Goal: Task Accomplishment & Management: Manage account settings

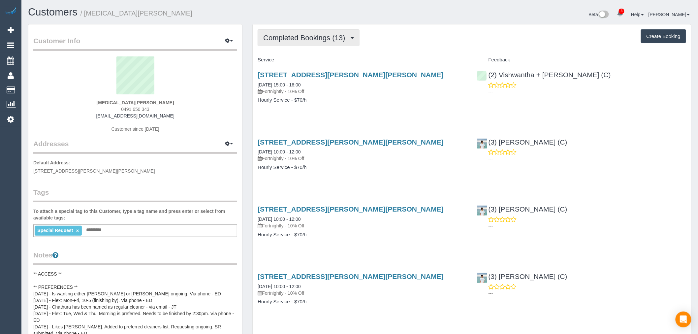
click at [332, 34] on span "Completed Bookings (13)" at bounding box center [305, 38] width 85 height 8
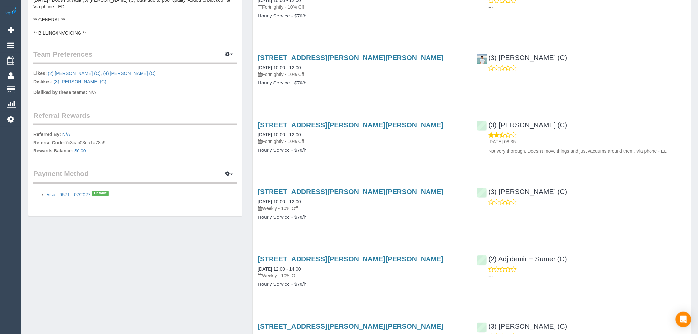
scroll to position [200, 0]
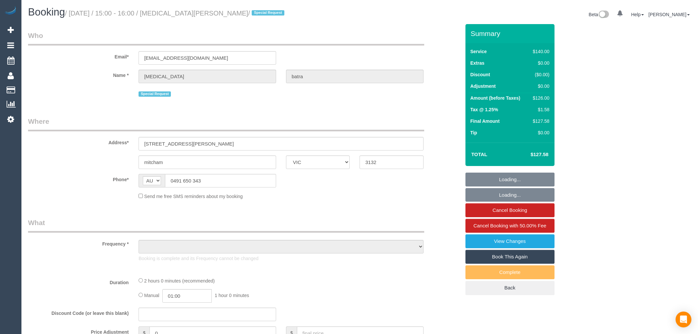
select select "VIC"
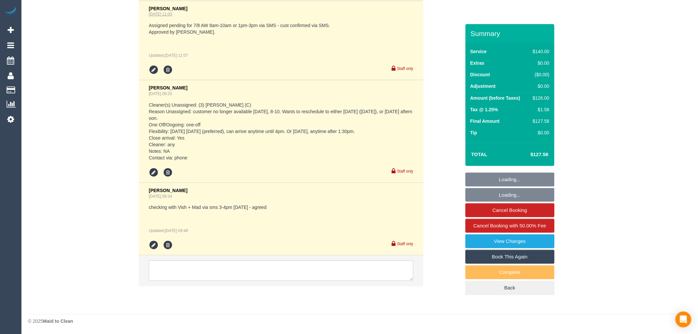
select select "object:1047"
select select "string:stripe-pm_1R3OnC2GScqysDRVcCfLaPoF"
select select "number:28"
select select "number:14"
select select "number:19"
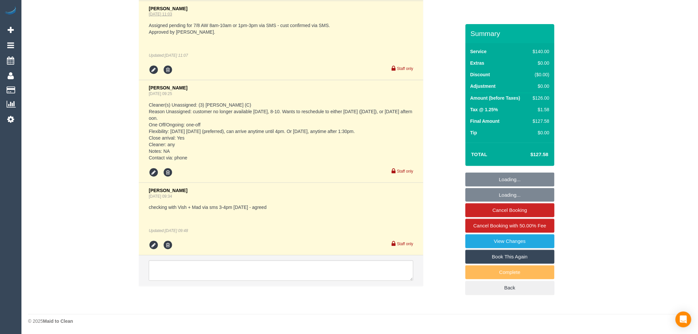
select select "number:24"
select select "number:35"
select select "number:11"
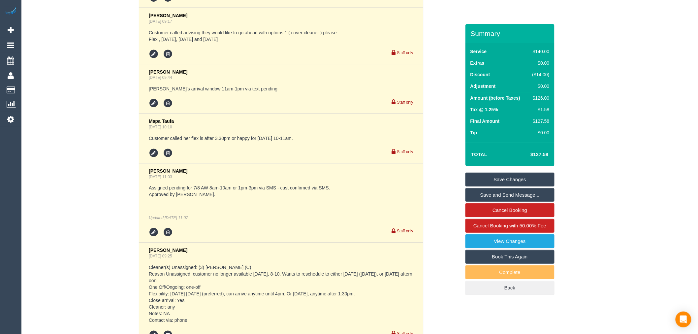
scroll to position [1523, 0]
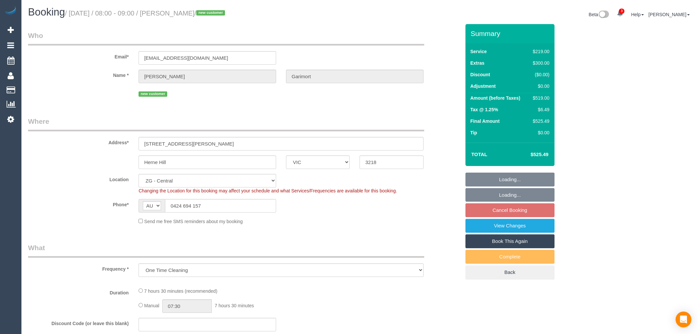
select select "VIC"
select select "object:868"
select select "string:stripe-pm_1S2LLt2GScqysDRVYYWx6Ypj"
select select "spot2"
select select "number:29"
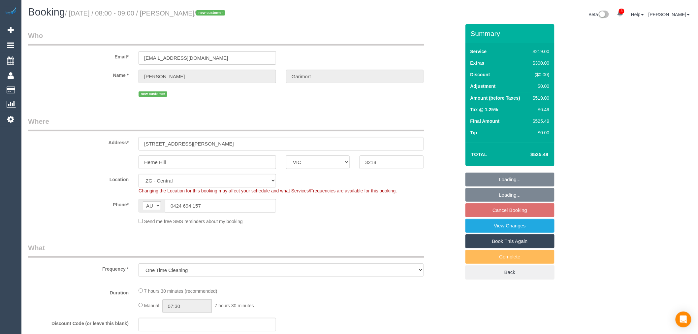
select select "number:14"
select select "number:18"
select select "number:22"
select select "number:26"
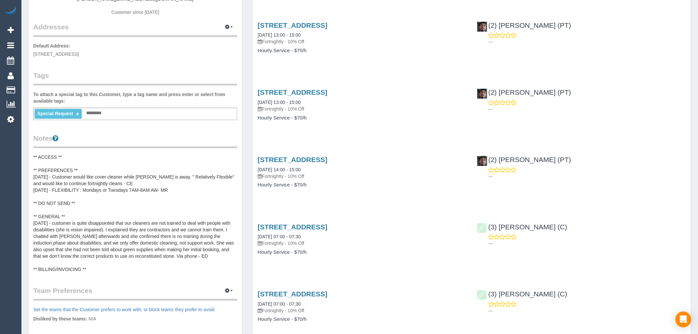
scroll to position [183, 0]
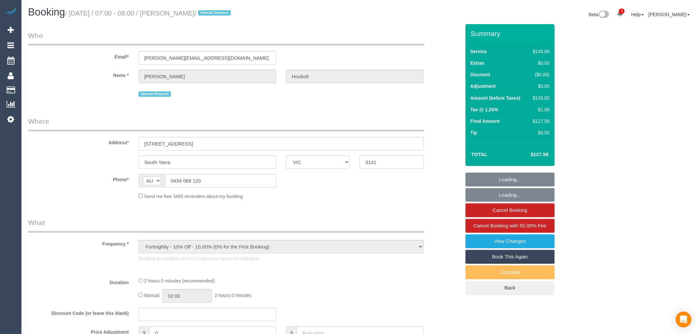
select select "VIC"
select select "object:765"
select select "string:stripe-pm_1RnDHM2GScqysDRVPf1khmFk"
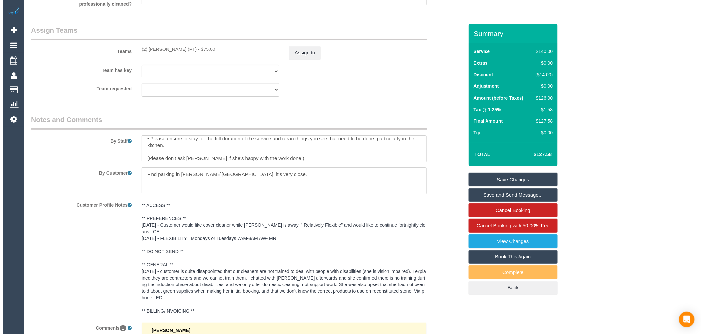
scroll to position [39, 0]
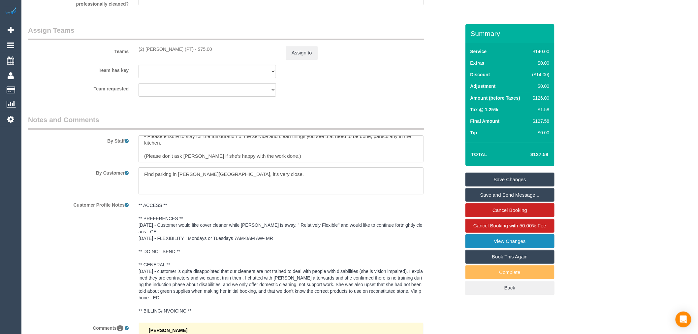
click at [491, 244] on link "View Changes" at bounding box center [510, 241] width 89 height 14
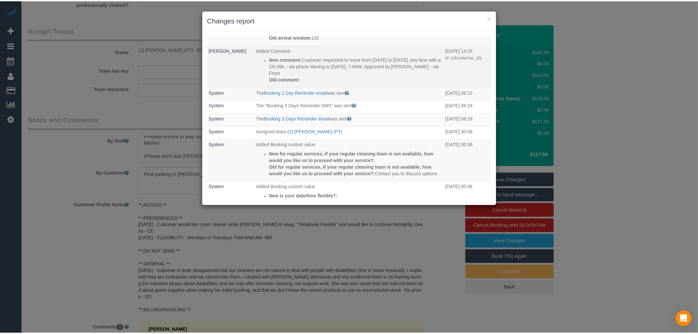
scroll to position [256, 0]
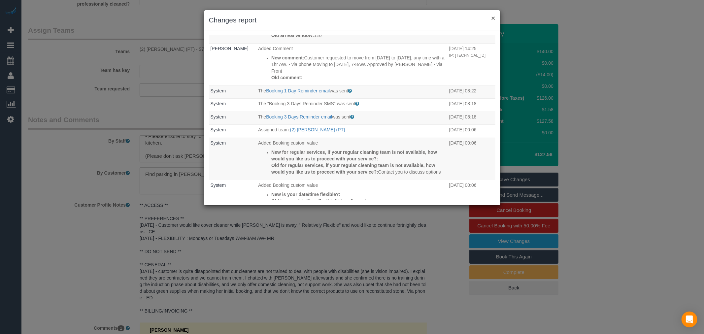
click at [495, 20] on button "×" at bounding box center [493, 18] width 4 height 7
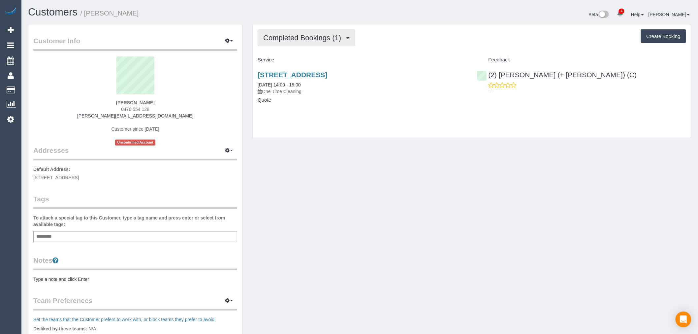
click at [329, 37] on span "Completed Bookings (1)" at bounding box center [303, 38] width 81 height 8
click at [408, 35] on div "Completed Bookings (1) Completed Bookings (1) Upcoming Bookings (0) Cancelled B…" at bounding box center [472, 37] width 429 height 17
click at [337, 37] on span "Completed Bookings (1)" at bounding box center [303, 38] width 81 height 8
click at [423, 38] on div "Completed Bookings (1) Completed Bookings (1) Upcoming Bookings (0) Cancelled B…" at bounding box center [472, 37] width 429 height 17
